Goal: Transaction & Acquisition: Book appointment/travel/reservation

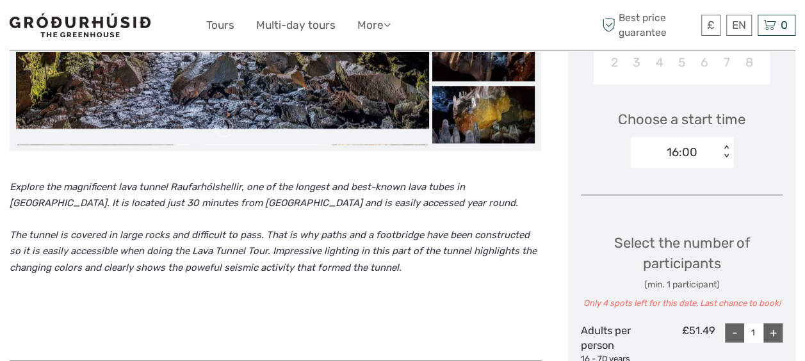
scroll to position [379, 0]
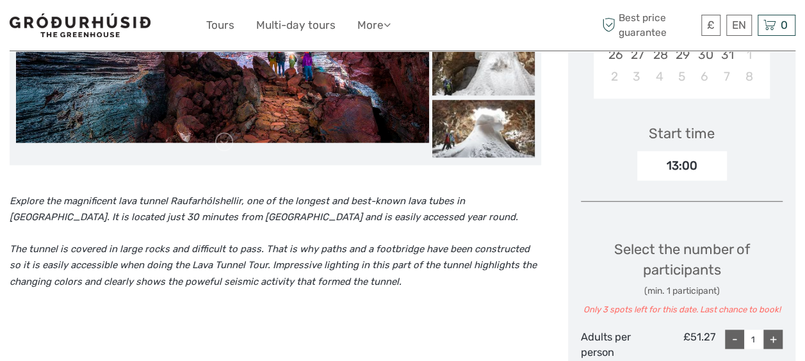
scroll to position [363, 0]
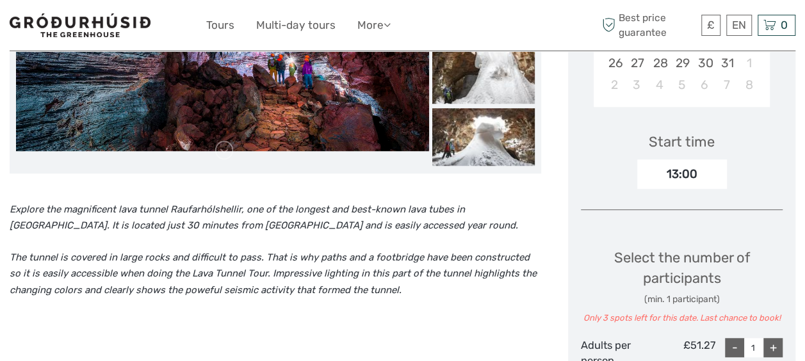
click at [689, 170] on div "13:00" at bounding box center [683, 174] width 90 height 29
click at [729, 176] on div "Start time 13:00" at bounding box center [682, 152] width 202 height 74
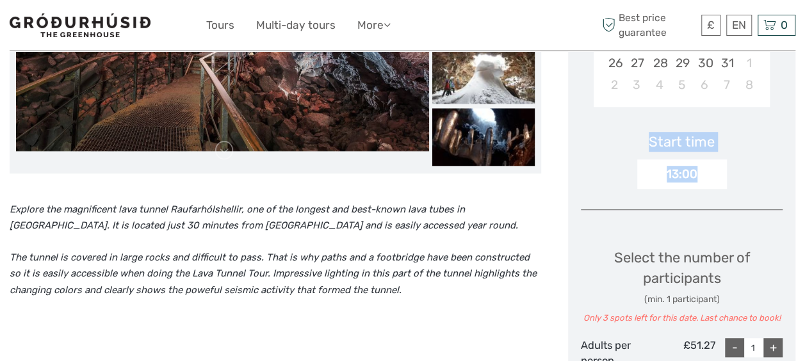
drag, startPoint x: 797, startPoint y: 143, endPoint x: 801, endPoint y: 109, distance: 34.2
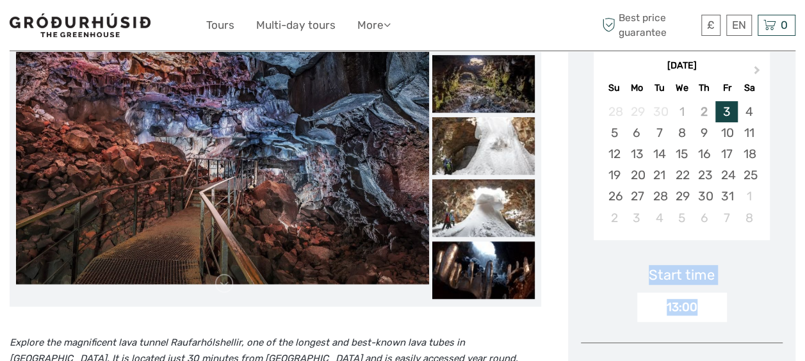
scroll to position [224, 0]
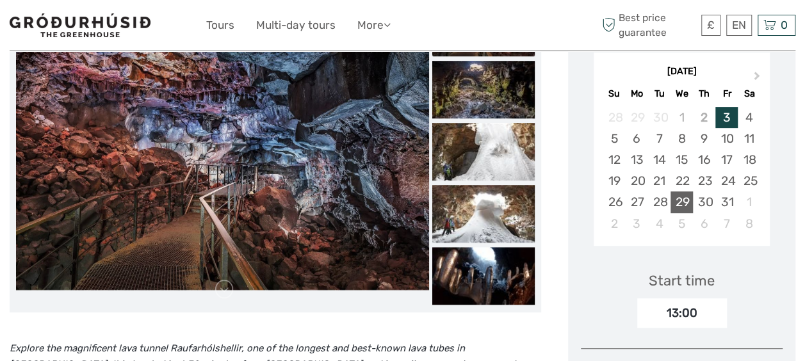
click at [681, 196] on div "29" at bounding box center [682, 202] width 22 height 21
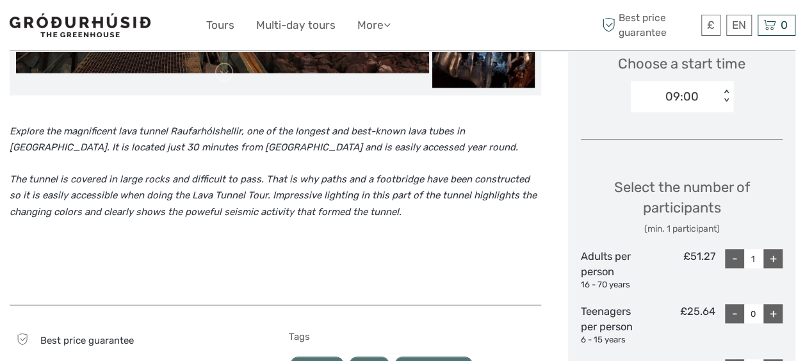
scroll to position [447, 0]
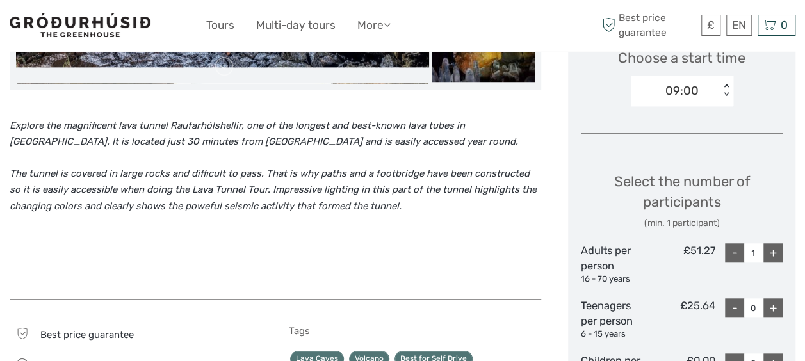
click at [716, 104] on div "09:00 < >" at bounding box center [682, 91] width 103 height 31
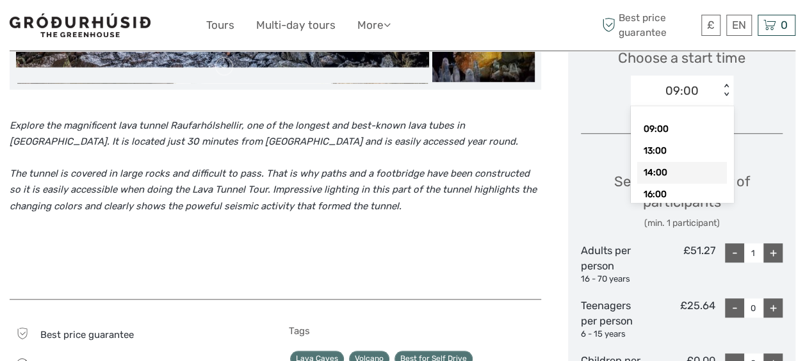
click at [691, 173] on div "14:00" at bounding box center [683, 173] width 90 height 22
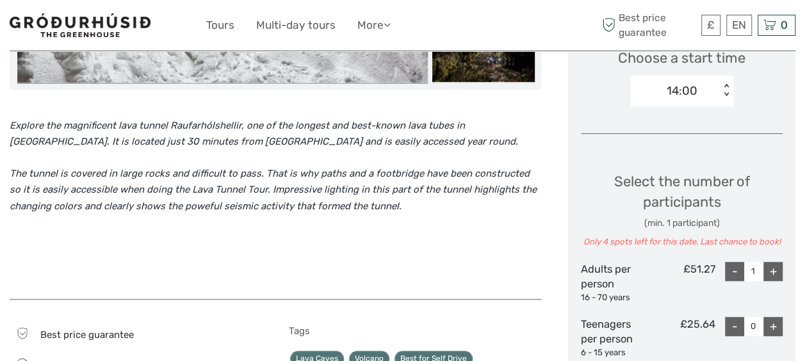
click at [769, 271] on div "+" at bounding box center [773, 271] width 19 height 19
type input "2"
click at [775, 336] on div "- 0 +" at bounding box center [749, 338] width 67 height 42
click at [775, 326] on div "+" at bounding box center [773, 326] width 19 height 19
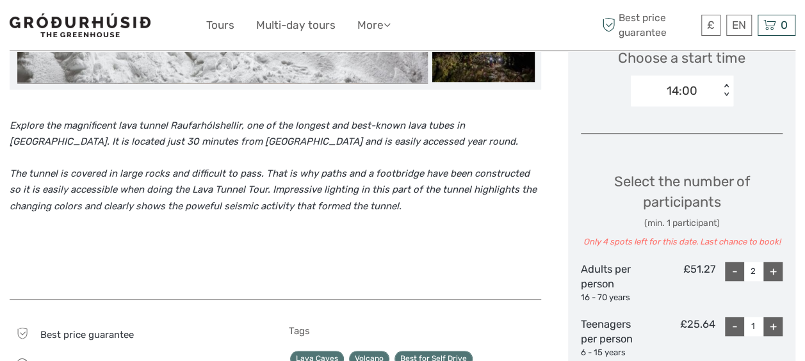
type input "2"
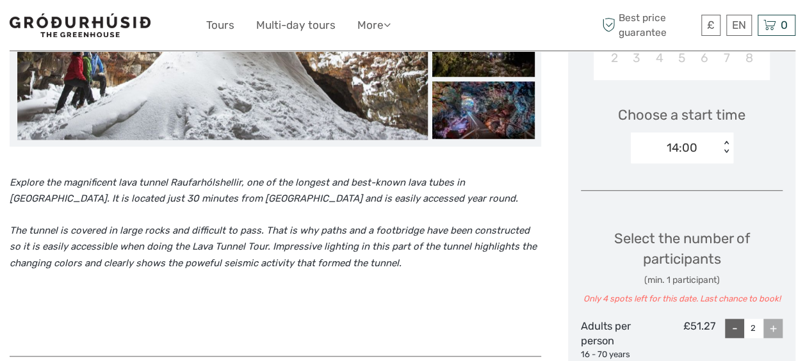
scroll to position [385, 0]
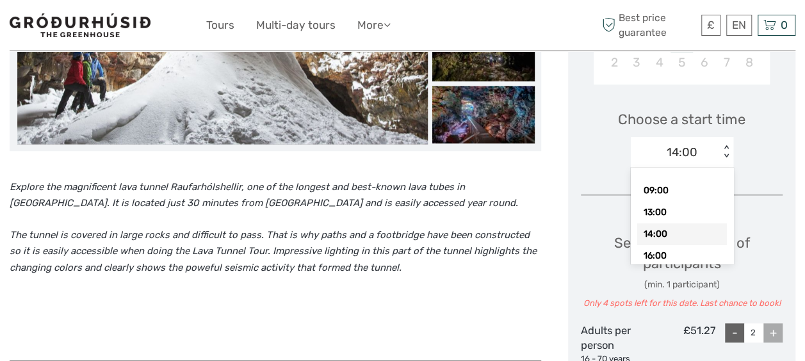
click at [707, 144] on div "14:00" at bounding box center [675, 152] width 89 height 19
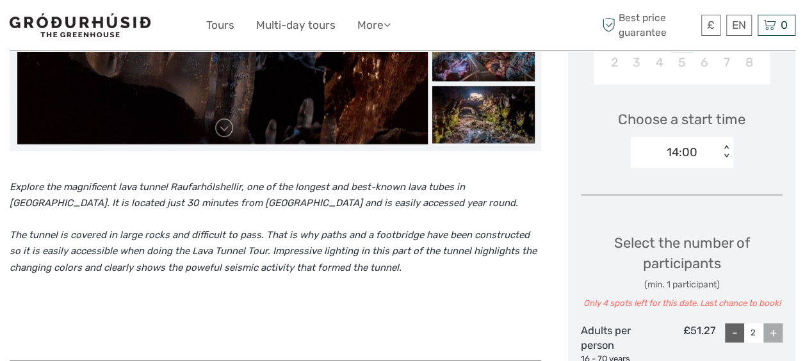
click at [787, 142] on div "Choose Date of Travel Next Month October 2025 Su Mo Tu We Th Fr Sa 28 29 30 1 2…" at bounding box center [681, 232] width 227 height 803
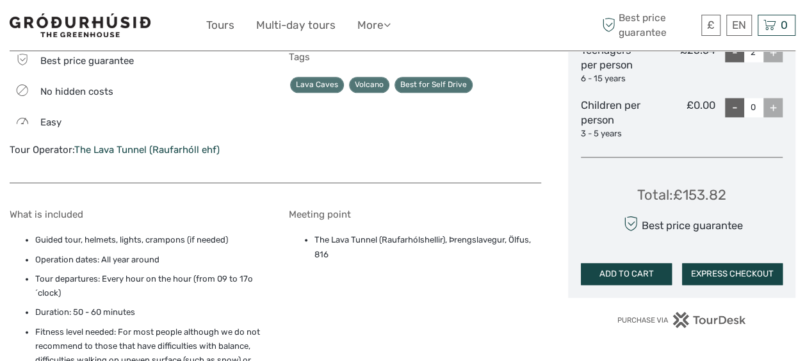
scroll to position [750, 0]
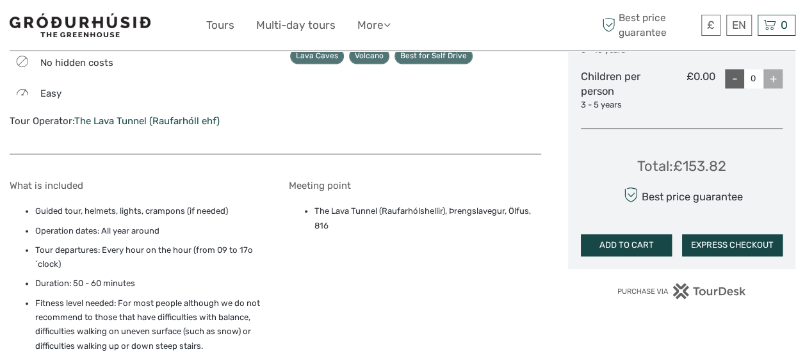
click at [637, 244] on button "ADD TO CART" at bounding box center [626, 246] width 91 height 22
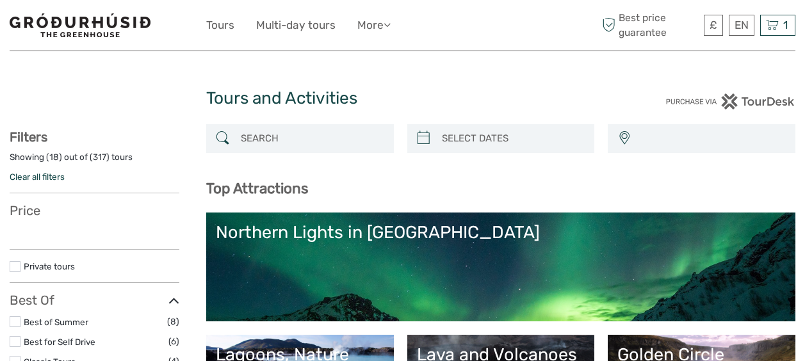
select select
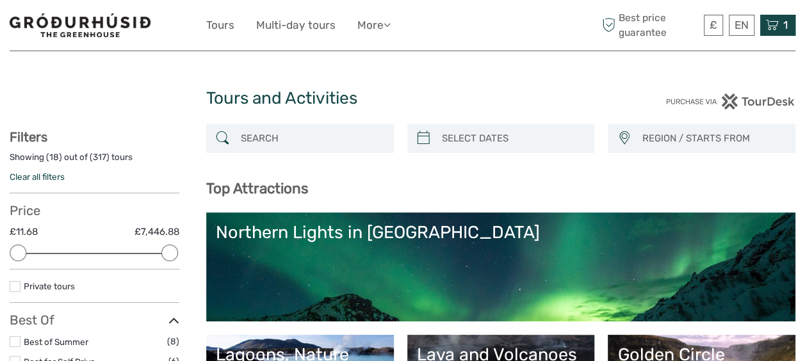
click at [780, 25] on div "1 Items Standard Lava Tunnel Tour 2x Adults per person, 2x Youth per person Wed…" at bounding box center [778, 25] width 35 height 21
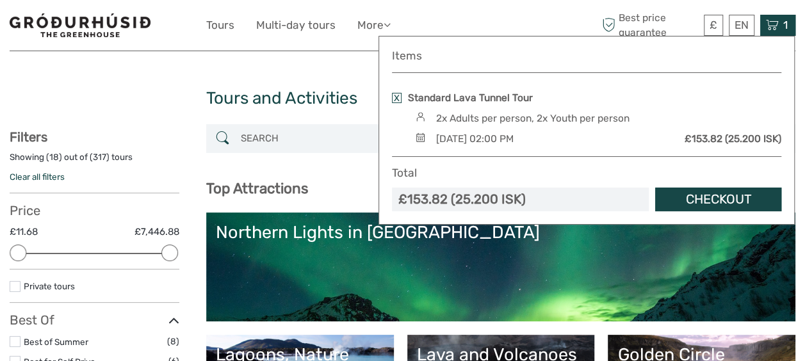
click at [709, 195] on link "Checkout" at bounding box center [718, 200] width 126 height 24
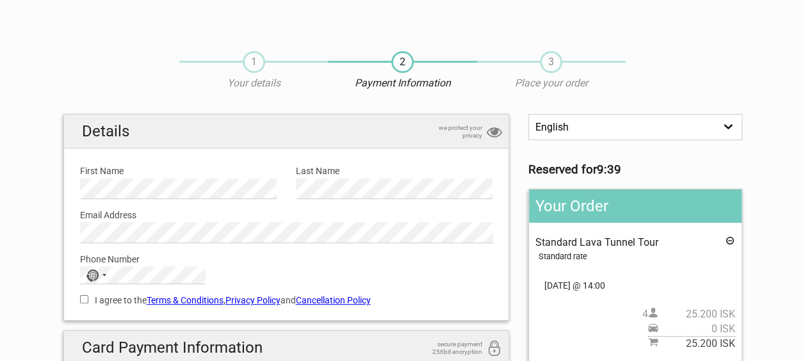
click at [182, 177] on label "First Name" at bounding box center [178, 171] width 197 height 14
click at [87, 301] on input "I agree to the Terms & Conditions , Privacy Policy and Cancellation Policy" at bounding box center [84, 299] width 8 height 8
checkbox input "true"
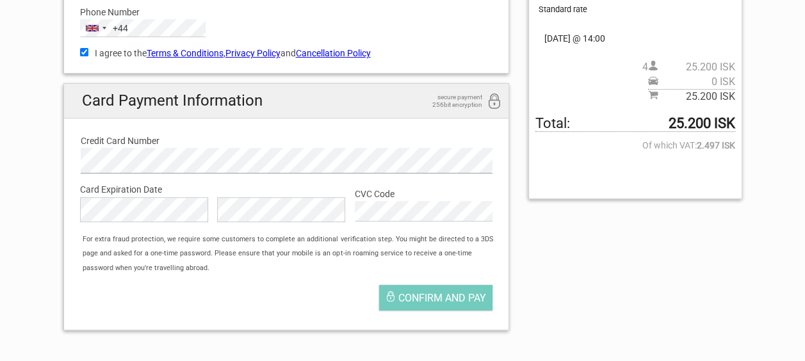
scroll to position [251, 0]
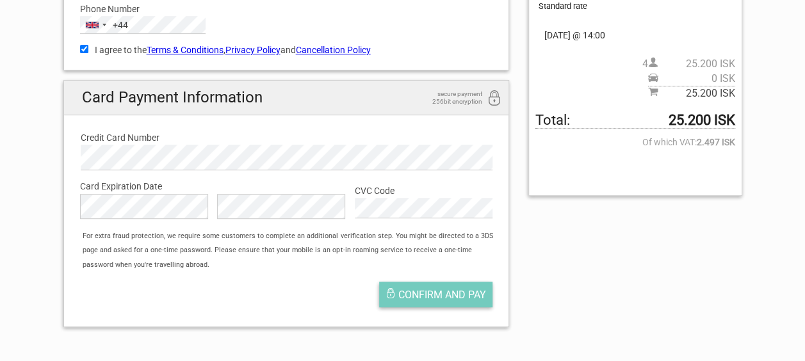
click at [431, 297] on span "Confirm and pay" at bounding box center [443, 295] width 88 height 12
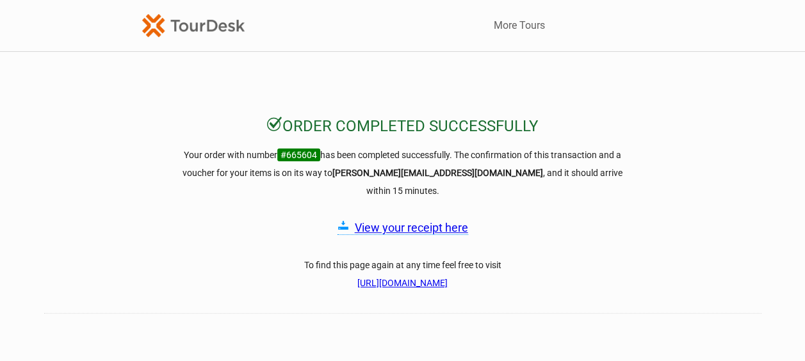
click at [390, 221] on link "View your receipt here" at bounding box center [411, 227] width 113 height 13
